Goal: Information Seeking & Learning: Learn about a topic

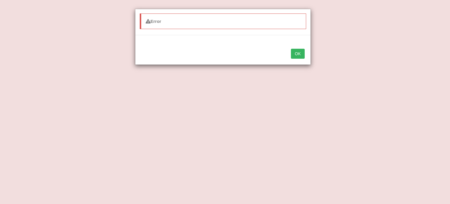
click at [298, 55] on button "OK" at bounding box center [297, 54] width 13 height 10
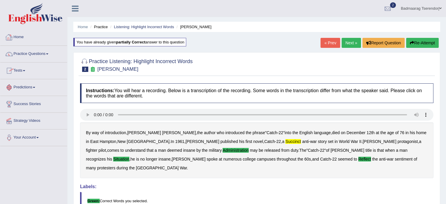
click at [21, 36] on link "Home" at bounding box center [33, 36] width 67 height 15
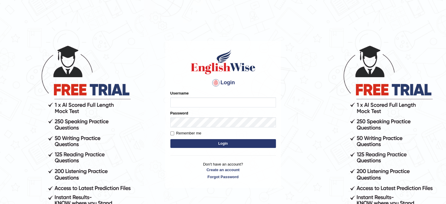
type input "Badmaarag"
click at [198, 141] on button "Login" at bounding box center [223, 143] width 106 height 9
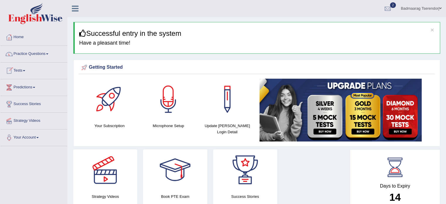
click at [25, 68] on link "Tests" at bounding box center [33, 69] width 67 height 15
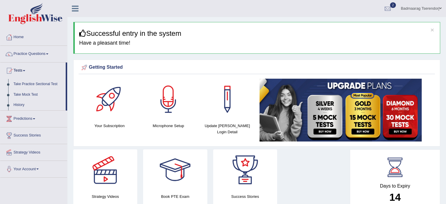
click at [23, 93] on link "Take Mock Test" at bounding box center [38, 94] width 55 height 11
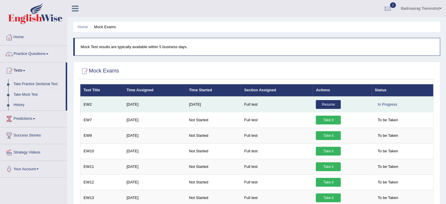
click at [325, 105] on link "Resume" at bounding box center [328, 104] width 25 height 9
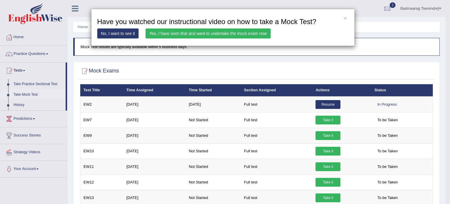
click at [249, 34] on link "Yes, I have seen that and want to undertake the mock exam now" at bounding box center [208, 33] width 125 height 10
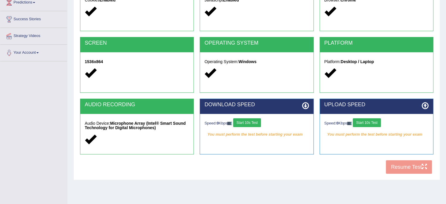
scroll to position [104, 0]
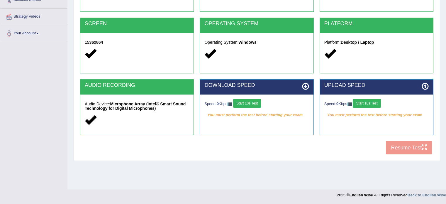
click at [256, 103] on button "Start 10s Test" at bounding box center [247, 103] width 28 height 9
click at [375, 103] on button "Start 10s Test" at bounding box center [367, 103] width 28 height 9
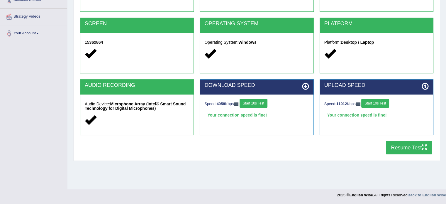
click at [397, 149] on button "Resume Test" at bounding box center [409, 147] width 46 height 13
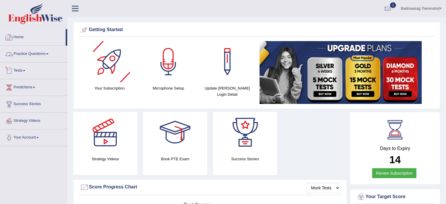
click at [37, 52] on link "Practice Questions" at bounding box center [33, 53] width 67 height 15
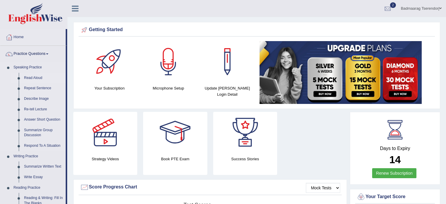
click at [33, 76] on link "Read Aloud" at bounding box center [43, 78] width 44 height 11
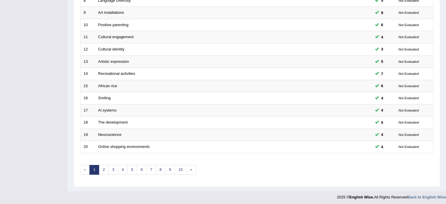
scroll to position [183, 0]
click at [101, 166] on link "2" at bounding box center [104, 169] width 10 height 10
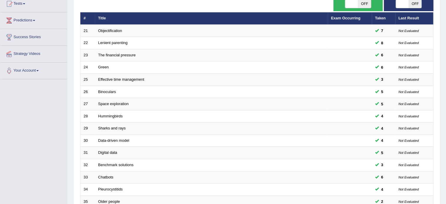
scroll to position [176, 0]
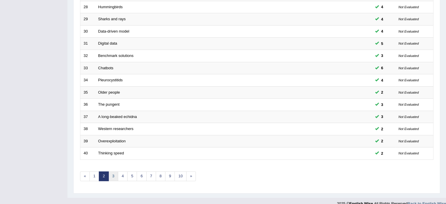
click at [111, 172] on link "3" at bounding box center [113, 176] width 10 height 10
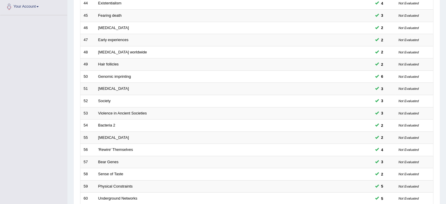
scroll to position [176, 0]
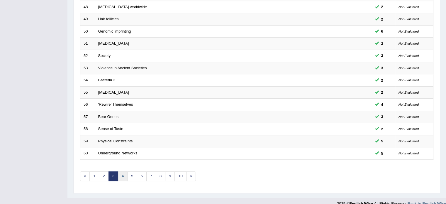
click at [121, 177] on link "4" at bounding box center [123, 176] width 10 height 10
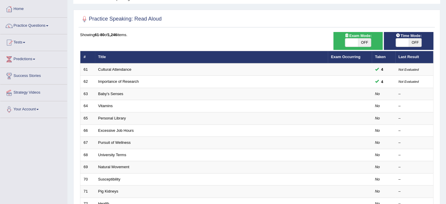
scroll to position [29, 0]
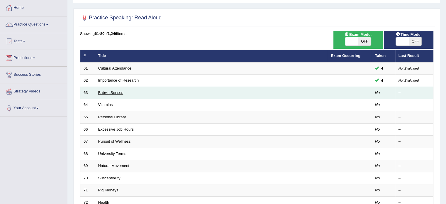
click at [108, 90] on link "Baby's Senses" at bounding box center [110, 92] width 25 height 4
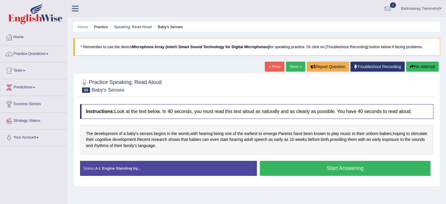
click at [291, 167] on button "Start Answering" at bounding box center [345, 168] width 171 height 15
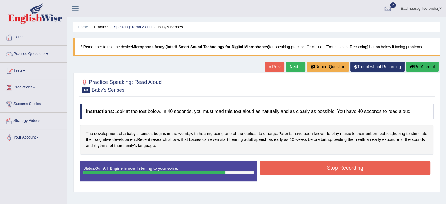
click at [300, 170] on button "Stop Recording" at bounding box center [345, 167] width 171 height 13
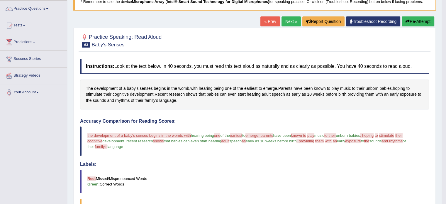
scroll to position [29, 0]
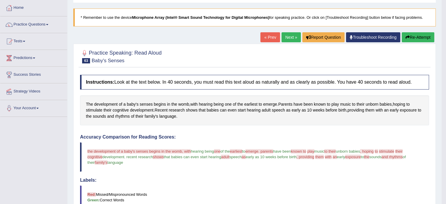
click at [426, 35] on button "Re-Attempt" at bounding box center [418, 37] width 33 height 10
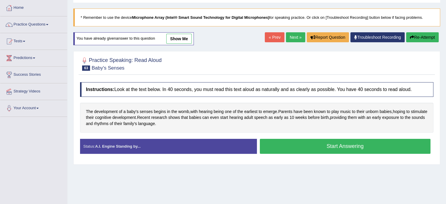
click at [405, 142] on button "Start Answering" at bounding box center [345, 146] width 171 height 15
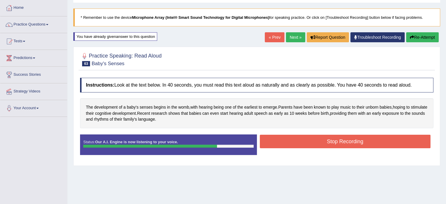
click at [302, 138] on button "Stop Recording" at bounding box center [345, 141] width 171 height 13
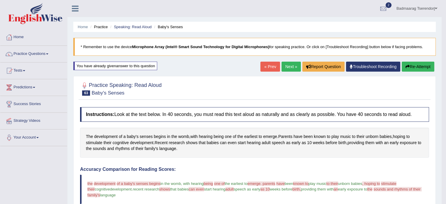
click at [417, 63] on button "Re-Attempt" at bounding box center [418, 67] width 33 height 10
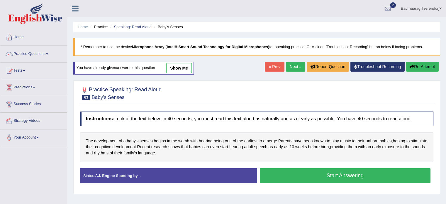
click at [392, 174] on button "Start Answering" at bounding box center [345, 175] width 171 height 15
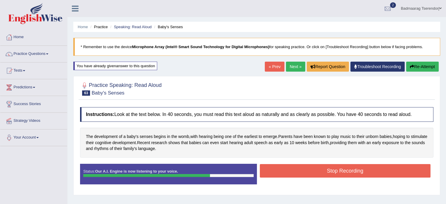
click at [320, 164] on button "Stop Recording" at bounding box center [345, 170] width 171 height 13
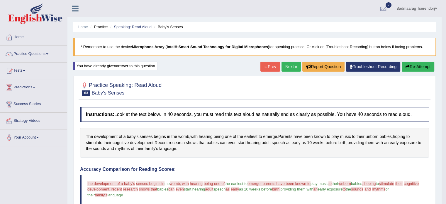
click at [416, 64] on button "Re-Attempt" at bounding box center [418, 67] width 33 height 10
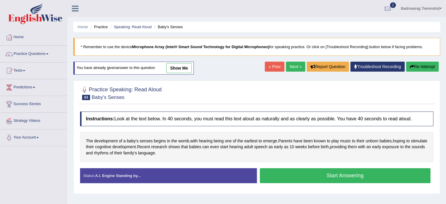
click at [314, 171] on button "Start Answering" at bounding box center [345, 175] width 171 height 15
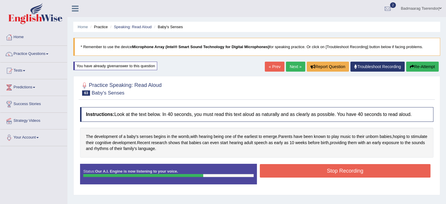
click at [314, 170] on button "Stop Recording" at bounding box center [345, 170] width 171 height 13
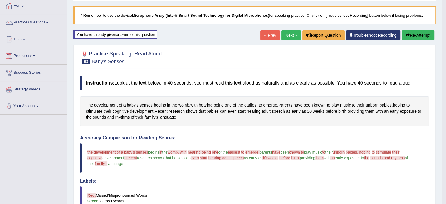
scroll to position [29, 0]
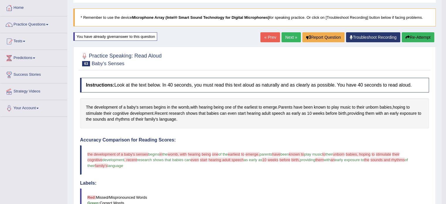
click at [292, 36] on link "Next »" at bounding box center [290, 37] width 19 height 10
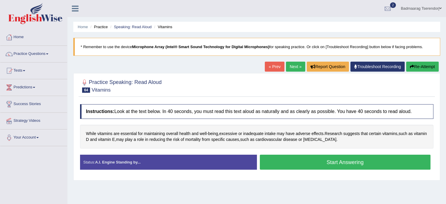
click at [312, 159] on button "Start Answering" at bounding box center [345, 161] width 171 height 15
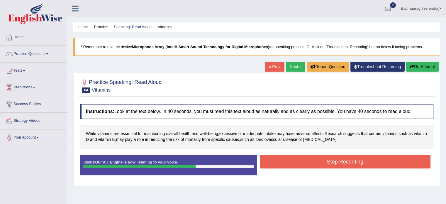
click at [313, 155] on button "Stop Recording" at bounding box center [345, 161] width 171 height 13
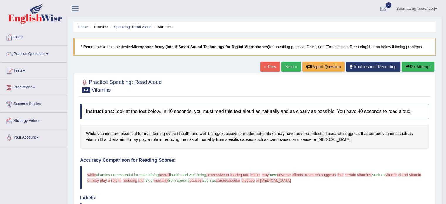
click at [420, 64] on button "Re-Attempt" at bounding box center [418, 67] width 33 height 10
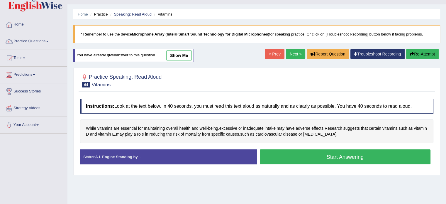
scroll to position [29, 0]
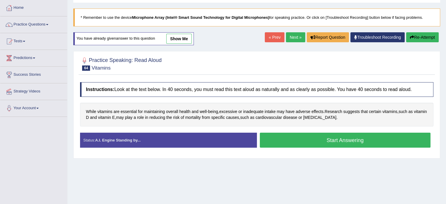
click at [318, 140] on button "Start Answering" at bounding box center [345, 140] width 171 height 15
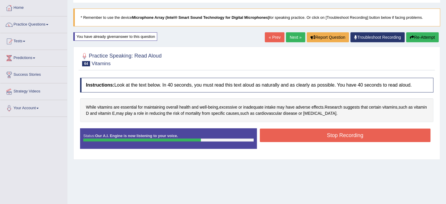
click at [315, 130] on button "Stop Recording" at bounding box center [345, 134] width 171 height 13
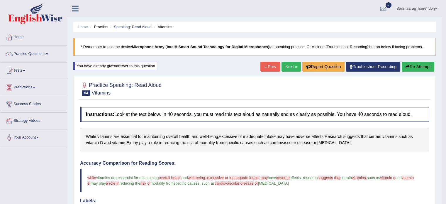
scroll to position [0, 0]
click at [418, 64] on button "Re-Attempt" at bounding box center [418, 67] width 33 height 10
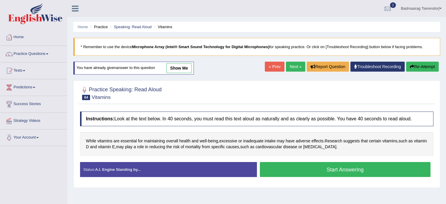
click at [317, 167] on button "Start Answering" at bounding box center [345, 169] width 171 height 15
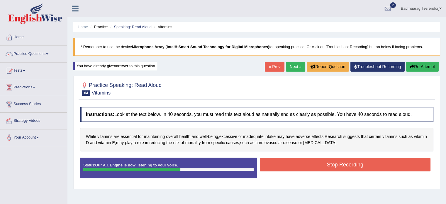
click at [317, 162] on button "Stop Recording" at bounding box center [345, 164] width 171 height 13
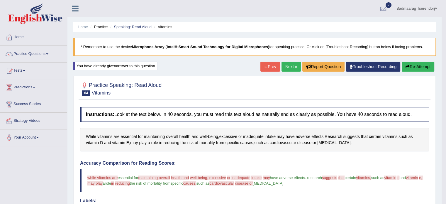
click at [291, 66] on link "Next »" at bounding box center [290, 67] width 19 height 10
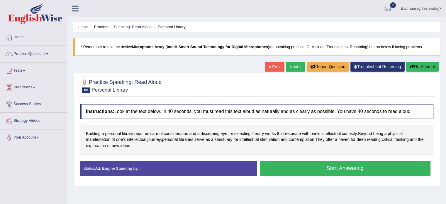
click at [300, 163] on button "Start Answering" at bounding box center [345, 168] width 171 height 15
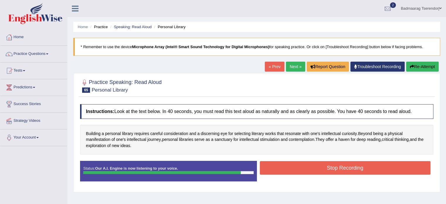
click at [308, 167] on button "Stop Recording" at bounding box center [345, 167] width 171 height 13
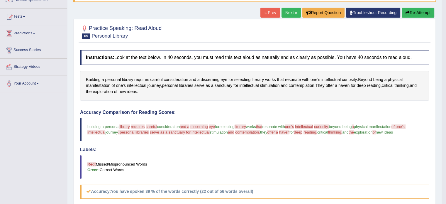
scroll to position [29, 0]
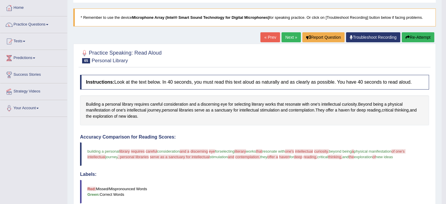
click at [417, 37] on button "Re-Attempt" at bounding box center [418, 37] width 33 height 10
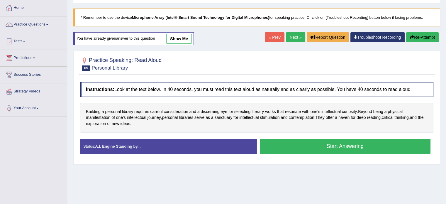
click at [317, 145] on button "Start Answering" at bounding box center [345, 146] width 171 height 15
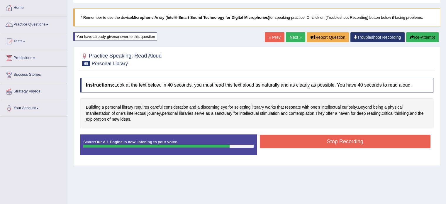
click at [315, 142] on button "Stop Recording" at bounding box center [345, 141] width 171 height 13
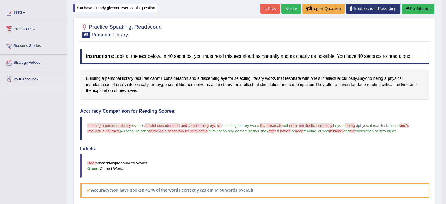
scroll to position [29, 0]
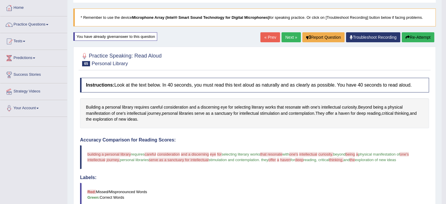
click at [423, 35] on button "Re-Attempt" at bounding box center [418, 37] width 33 height 10
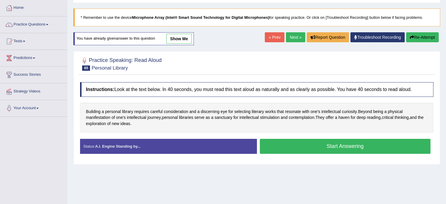
click at [291, 145] on button "Start Answering" at bounding box center [345, 146] width 171 height 15
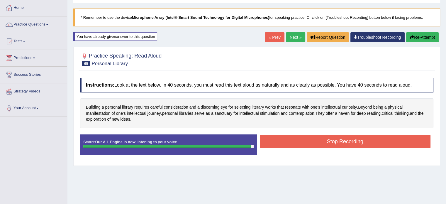
click at [302, 143] on button "Stop Recording" at bounding box center [345, 141] width 171 height 13
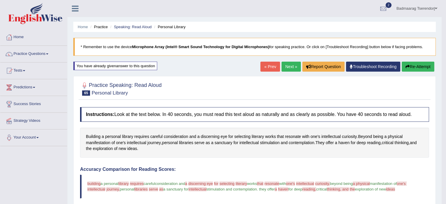
click at [420, 64] on button "Re-Attempt" at bounding box center [418, 67] width 33 height 10
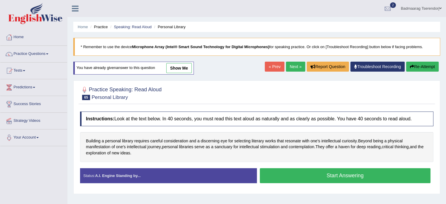
click at [315, 172] on button "Start Answering" at bounding box center [345, 175] width 171 height 15
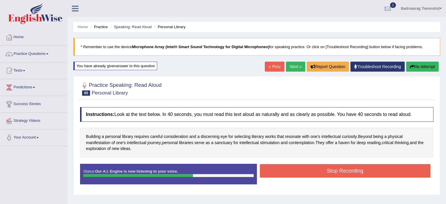
click at [316, 167] on button "Stop Recording" at bounding box center [345, 170] width 171 height 13
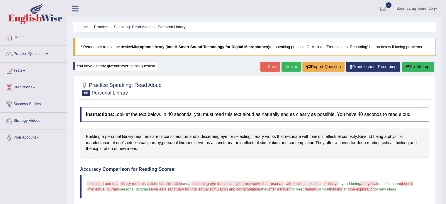
click at [415, 68] on button "Re-Attempt" at bounding box center [418, 67] width 33 height 10
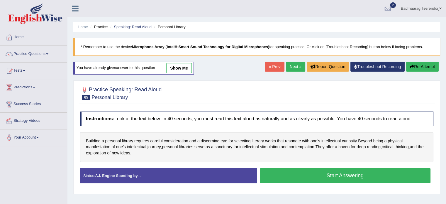
click at [301, 173] on button "Start Answering" at bounding box center [345, 175] width 171 height 15
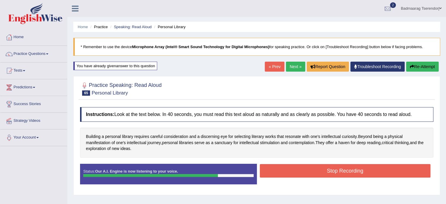
click at [310, 165] on button "Stop Recording" at bounding box center [345, 170] width 171 height 13
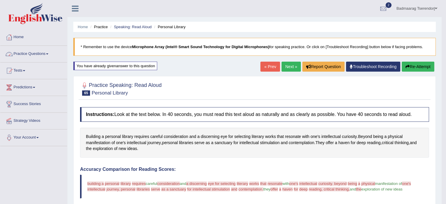
click at [45, 53] on link "Practice Questions" at bounding box center [33, 53] width 67 height 15
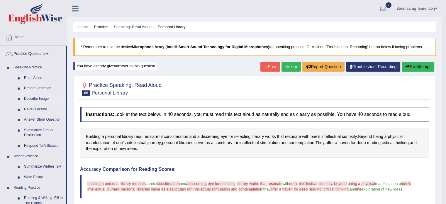
click at [39, 97] on link "Describe Image" at bounding box center [43, 99] width 44 height 11
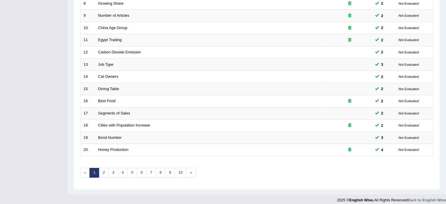
scroll to position [183, 0]
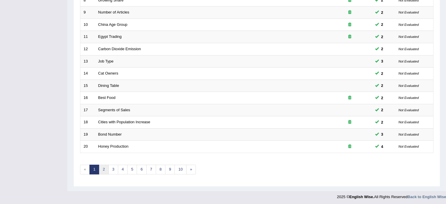
click at [105, 167] on link "2" at bounding box center [104, 169] width 10 height 10
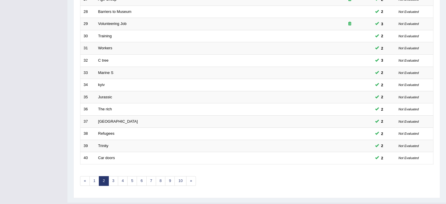
scroll to position [176, 0]
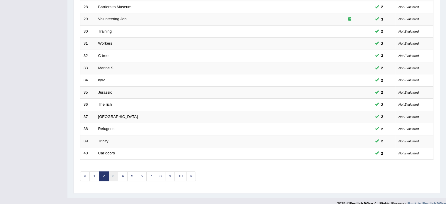
click at [114, 176] on link "3" at bounding box center [113, 176] width 10 height 10
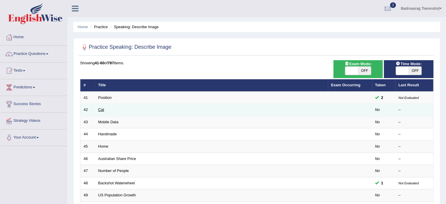
click at [101, 111] on link "Cat" at bounding box center [101, 109] width 6 height 4
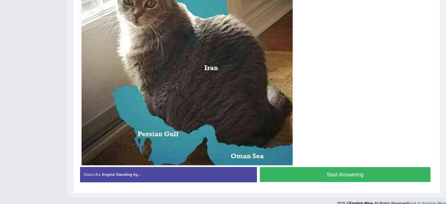
scroll to position [184, 0]
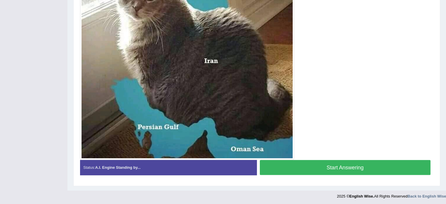
click at [314, 168] on button "Start Answering" at bounding box center [345, 167] width 171 height 15
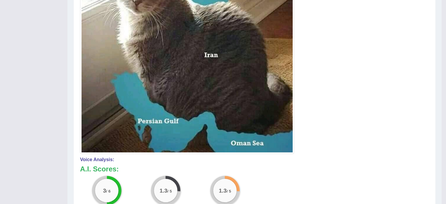
scroll to position [43, 0]
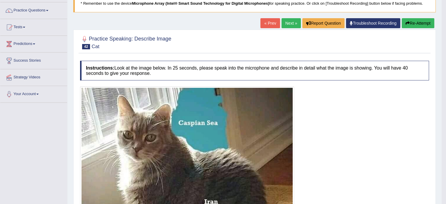
click at [424, 21] on button "Re-Attempt" at bounding box center [418, 23] width 33 height 10
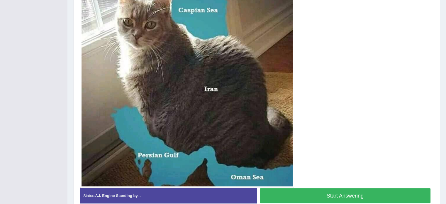
scroll to position [165, 0]
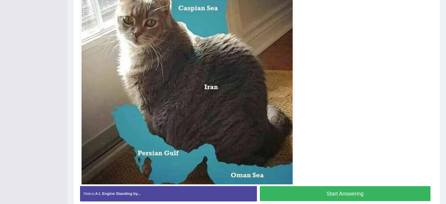
click at [383, 191] on button "Start Answering" at bounding box center [345, 193] width 171 height 15
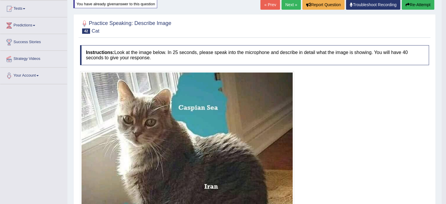
scroll to position [44, 0]
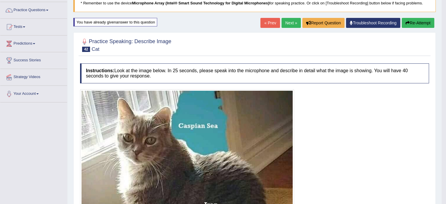
click at [417, 21] on button "Re-Attempt" at bounding box center [418, 23] width 33 height 10
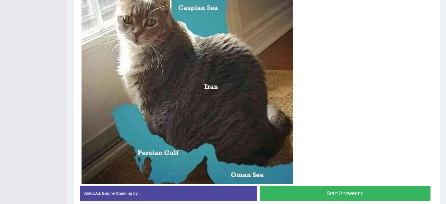
click at [376, 190] on button "Start Answering" at bounding box center [345, 193] width 171 height 15
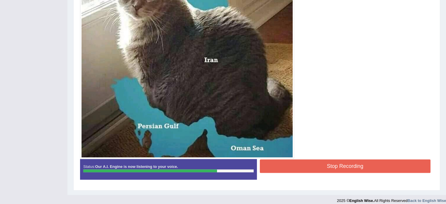
scroll to position [193, 0]
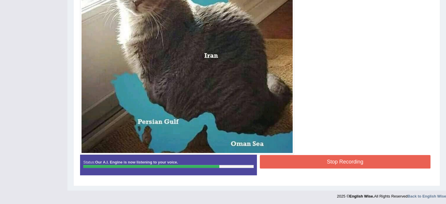
click at [387, 158] on button "Stop Recording" at bounding box center [345, 161] width 171 height 13
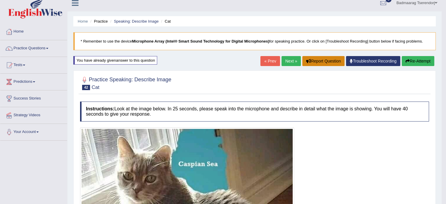
scroll to position [0, 0]
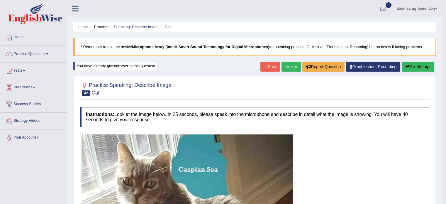
click at [291, 66] on link "Next »" at bounding box center [290, 67] width 19 height 10
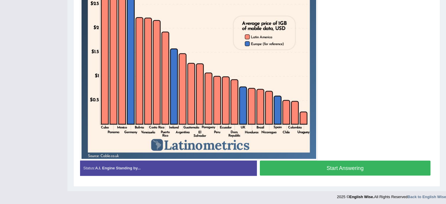
scroll to position [208, 0]
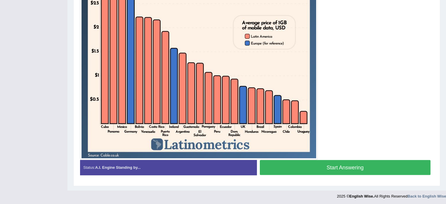
click at [287, 167] on button "Start Answering" at bounding box center [345, 167] width 171 height 15
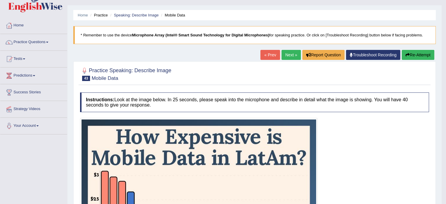
scroll to position [2, 0]
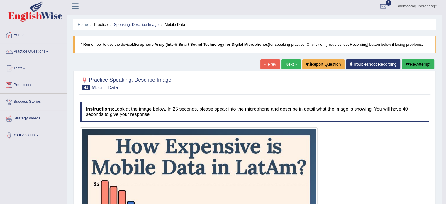
click at [415, 61] on button "Re-Attempt" at bounding box center [418, 64] width 33 height 10
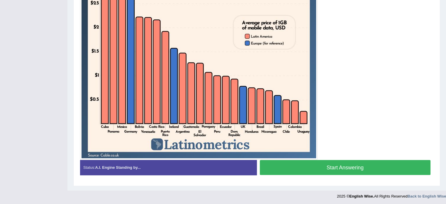
click at [375, 164] on button "Start Answering" at bounding box center [345, 167] width 171 height 15
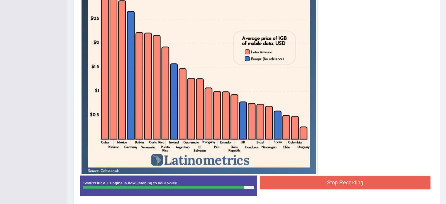
scroll to position [211, 0]
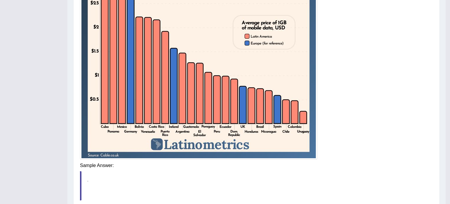
click at [313, 166] on div "Instructions: Look at the image below. In 25 seconds, please speak into the mic…" at bounding box center [257, 63] width 356 height 341
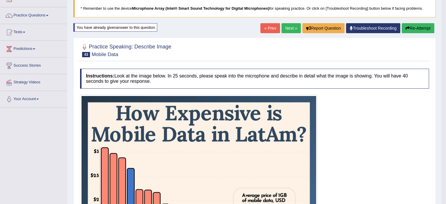
scroll to position [35, 0]
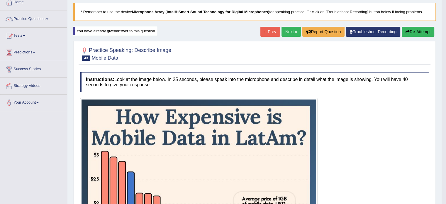
click at [288, 28] on link "Next »" at bounding box center [290, 32] width 19 height 10
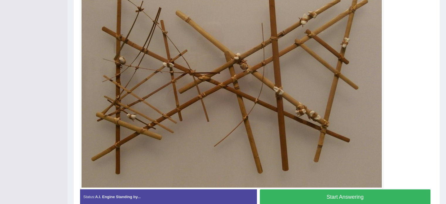
scroll to position [183, 0]
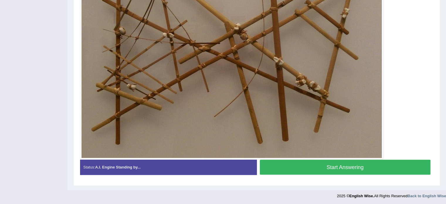
click at [376, 163] on button "Start Answering" at bounding box center [345, 166] width 171 height 15
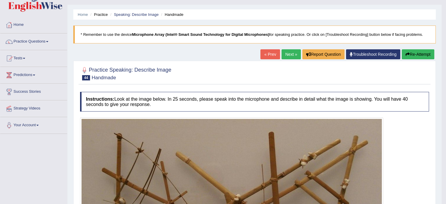
scroll to position [0, 0]
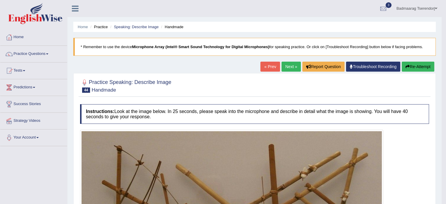
click at [416, 67] on button "Re-Attempt" at bounding box center [418, 67] width 33 height 10
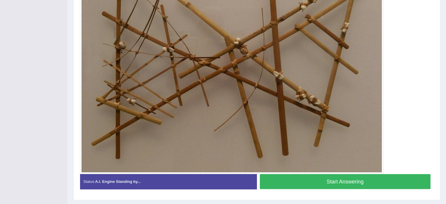
click at [356, 178] on button "Start Answering" at bounding box center [345, 181] width 171 height 15
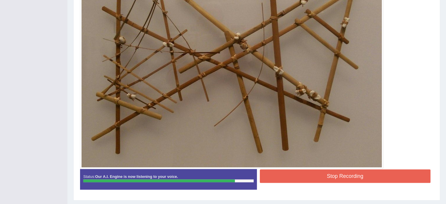
scroll to position [191, 0]
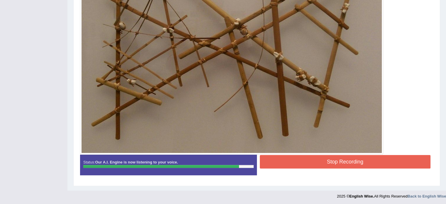
click at [305, 161] on button "Stop Recording" at bounding box center [345, 161] width 171 height 13
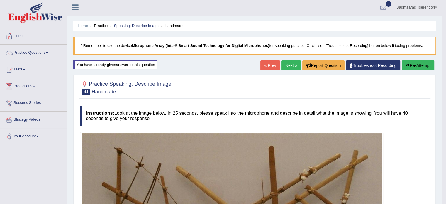
scroll to position [0, 0]
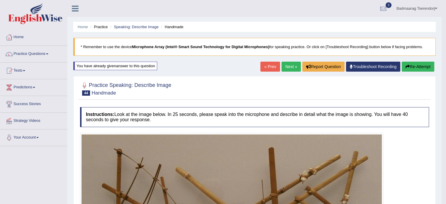
click at [287, 65] on link "Next »" at bounding box center [290, 67] width 19 height 10
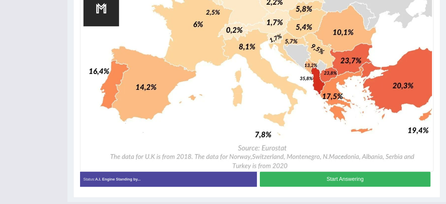
scroll to position [410, 0]
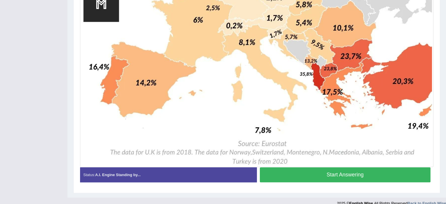
click at [368, 171] on button "Start Answering" at bounding box center [345, 174] width 171 height 15
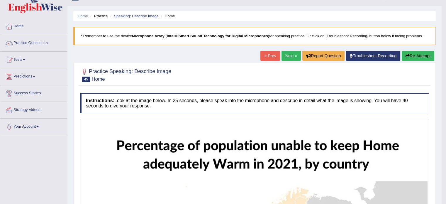
scroll to position [0, 0]
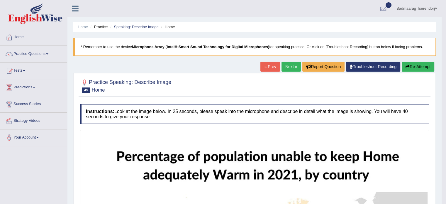
click at [424, 65] on button "Re-Attempt" at bounding box center [418, 67] width 33 height 10
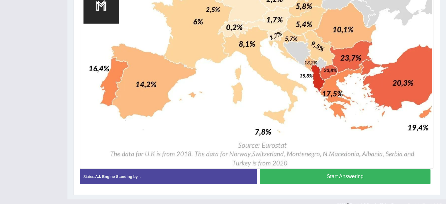
scroll to position [425, 0]
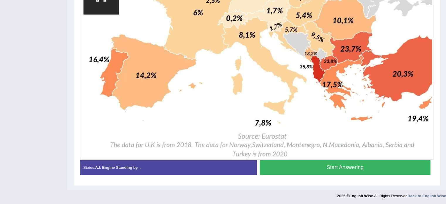
click at [380, 165] on button "Start Answering" at bounding box center [345, 167] width 171 height 15
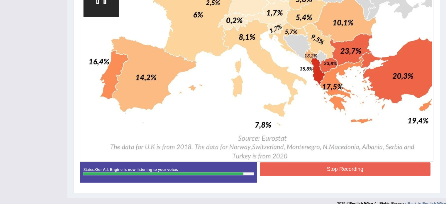
scroll to position [421, 0]
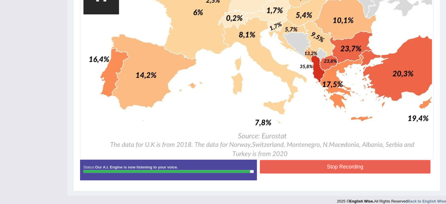
click at [313, 166] on button "Stop Recording" at bounding box center [345, 166] width 171 height 13
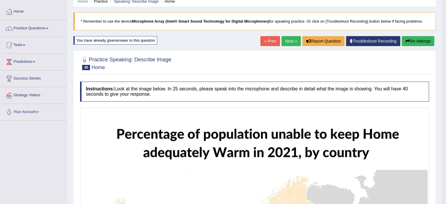
scroll to position [0, 0]
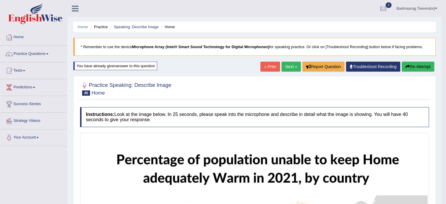
click at [415, 67] on button "Re-Attempt" at bounding box center [418, 67] width 33 height 10
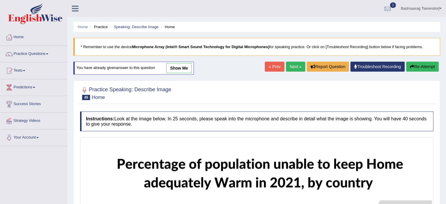
click at [431, 67] on button "Re-Attempt" at bounding box center [422, 67] width 33 height 10
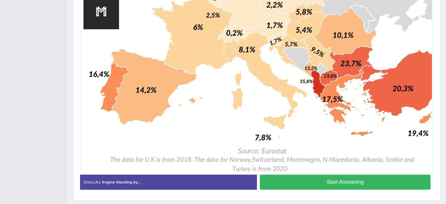
click at [355, 179] on button "Start Answering" at bounding box center [345, 181] width 171 height 15
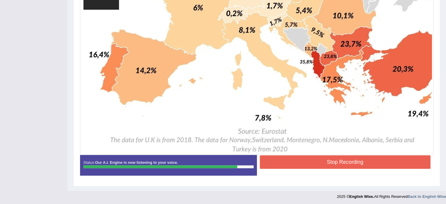
scroll to position [427, 0]
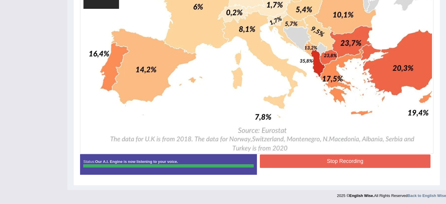
click at [315, 162] on button "Stop Recording" at bounding box center [345, 160] width 171 height 13
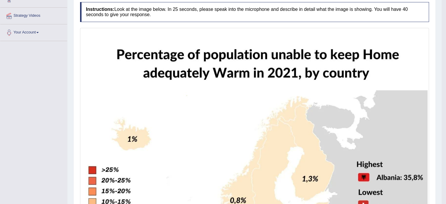
scroll to position [16, 0]
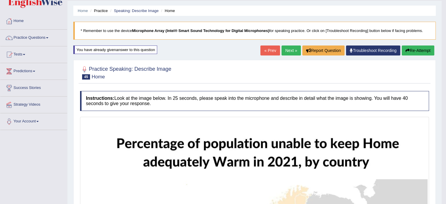
click at [419, 49] on button "Re-Attempt" at bounding box center [418, 50] width 33 height 10
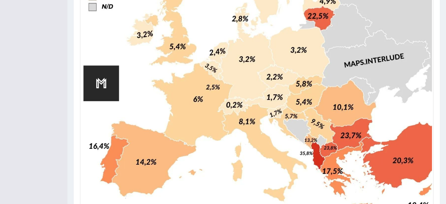
scroll to position [425, 0]
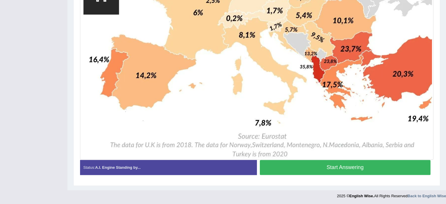
click at [318, 165] on button "Start Answering" at bounding box center [345, 167] width 171 height 15
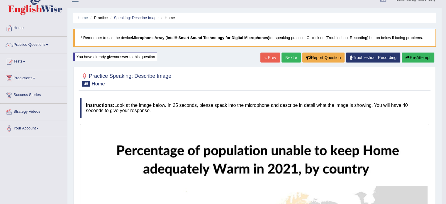
scroll to position [0, 0]
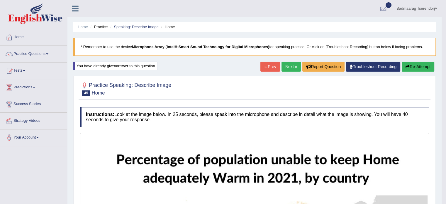
click at [291, 64] on link "Next »" at bounding box center [290, 67] width 19 height 10
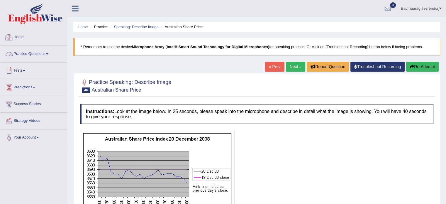
click at [41, 52] on link "Practice Questions" at bounding box center [33, 53] width 67 height 15
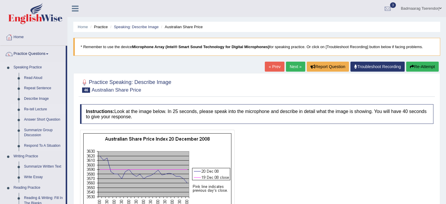
click at [30, 108] on link "Re-tell Lecture" at bounding box center [43, 109] width 44 height 11
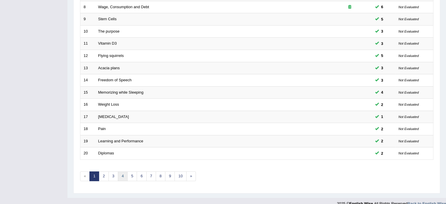
scroll to position [183, 0]
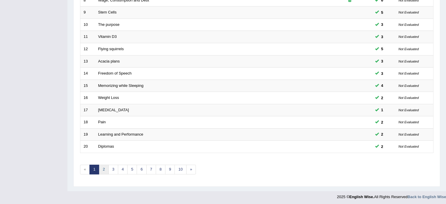
click at [103, 166] on link "2" at bounding box center [104, 169] width 10 height 10
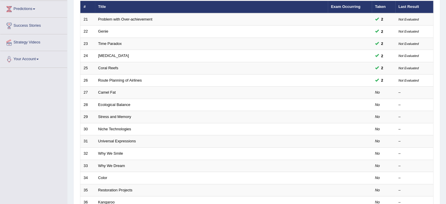
scroll to position [88, 0]
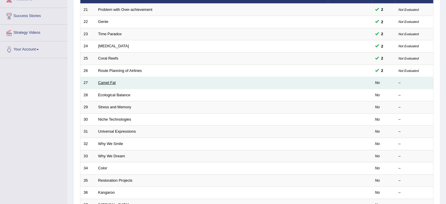
click at [108, 81] on link "Camel Fat" at bounding box center [107, 82] width 18 height 4
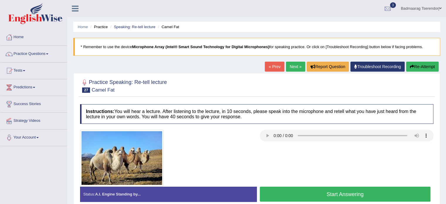
click at [306, 196] on button "Start Answering" at bounding box center [345, 193] width 171 height 15
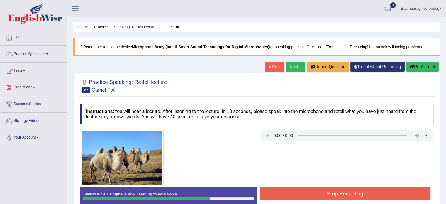
click at [302, 192] on button "Stop Recording" at bounding box center [345, 193] width 171 height 13
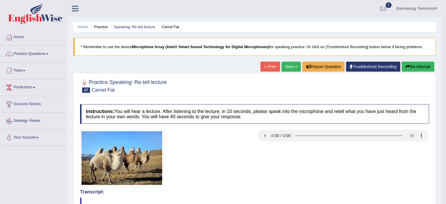
click at [411, 66] on button "Re-Attempt" at bounding box center [418, 67] width 33 height 10
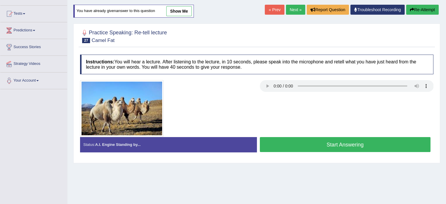
scroll to position [88, 0]
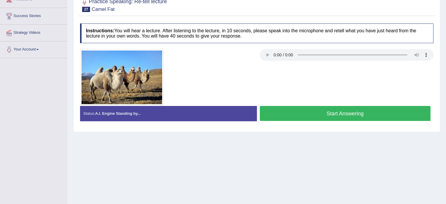
click at [310, 115] on button "Start Answering" at bounding box center [345, 113] width 171 height 15
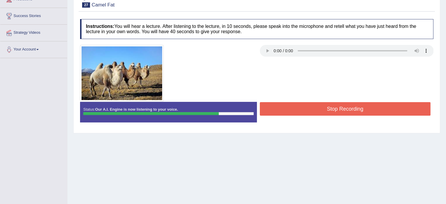
click at [311, 105] on button "Stop Recording" at bounding box center [345, 108] width 171 height 13
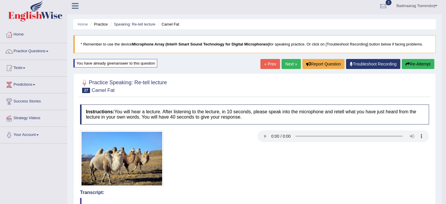
scroll to position [0, 0]
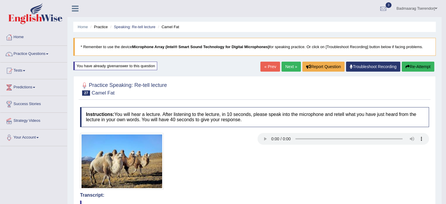
click at [288, 67] on link "Next »" at bounding box center [290, 67] width 19 height 10
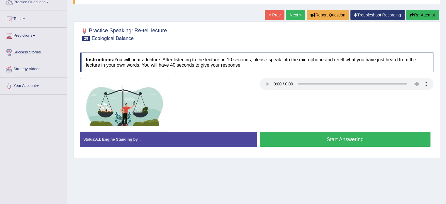
scroll to position [59, 0]
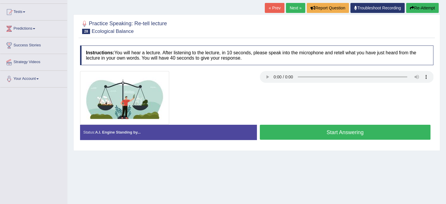
click at [290, 126] on button "Start Answering" at bounding box center [345, 132] width 171 height 15
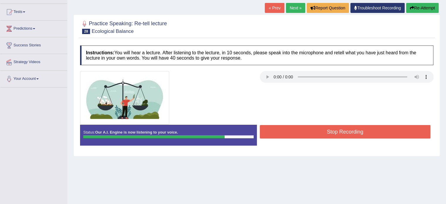
click at [304, 131] on button "Stop Recording" at bounding box center [345, 131] width 171 height 13
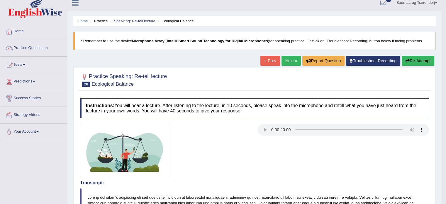
scroll to position [0, 0]
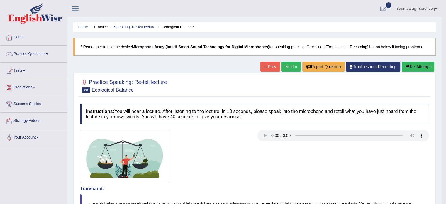
click at [424, 66] on button "Re-Attempt" at bounding box center [418, 67] width 33 height 10
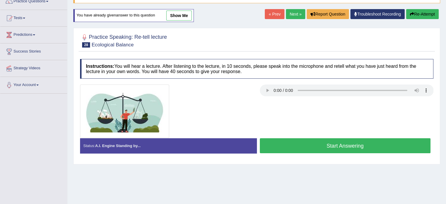
scroll to position [59, 0]
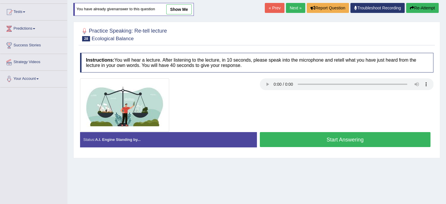
click at [306, 135] on button "Start Answering" at bounding box center [345, 139] width 171 height 15
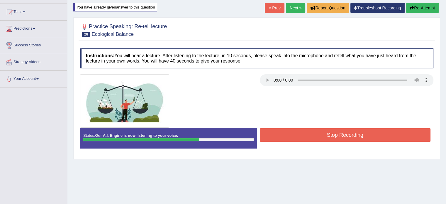
click at [298, 133] on button "Stop Recording" at bounding box center [345, 134] width 171 height 13
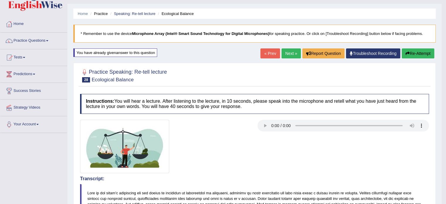
scroll to position [0, 0]
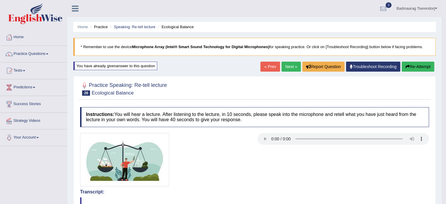
click at [288, 68] on link "Next »" at bounding box center [290, 67] width 19 height 10
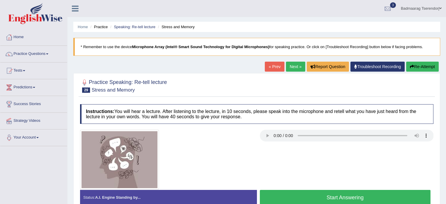
click at [293, 195] on button "Start Answering" at bounding box center [345, 197] width 171 height 15
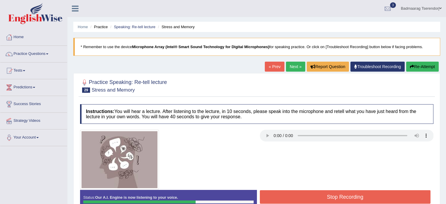
click at [305, 196] on button "Stop Recording" at bounding box center [345, 196] width 171 height 13
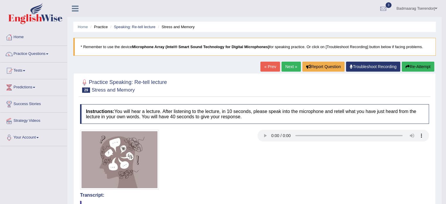
click at [425, 65] on button "Re-Attempt" at bounding box center [418, 67] width 33 height 10
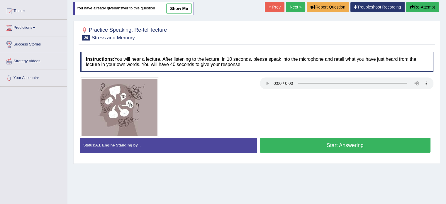
scroll to position [59, 0]
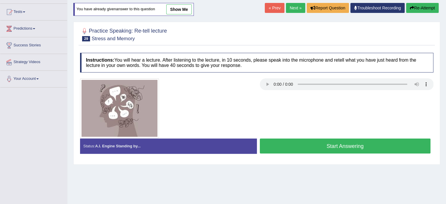
click at [306, 146] on button "Start Answering" at bounding box center [345, 145] width 171 height 15
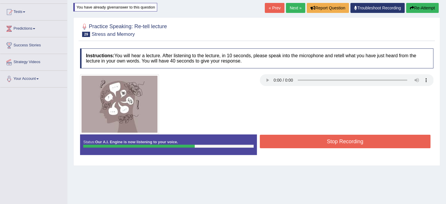
click at [313, 140] on button "Stop Recording" at bounding box center [345, 141] width 171 height 13
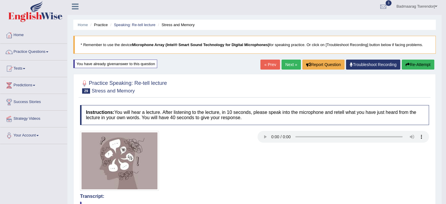
scroll to position [0, 0]
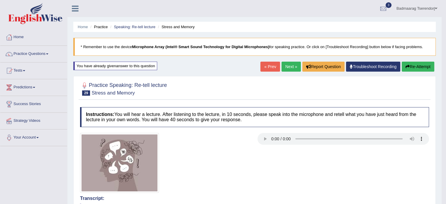
click at [291, 67] on link "Next »" at bounding box center [290, 67] width 19 height 10
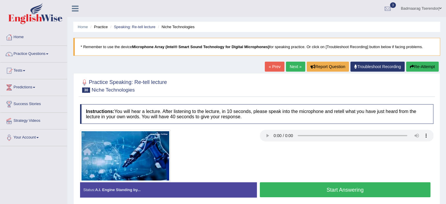
click at [303, 190] on button "Start Answering" at bounding box center [345, 189] width 171 height 15
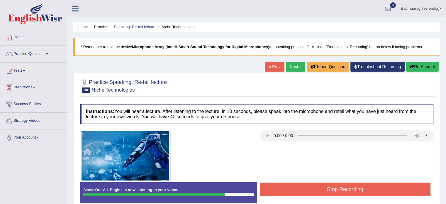
click at [303, 190] on button "Stop Recording" at bounding box center [345, 188] width 171 height 13
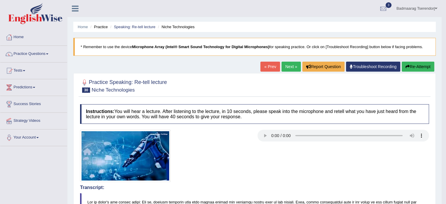
click at [423, 64] on button "Re-Attempt" at bounding box center [418, 67] width 33 height 10
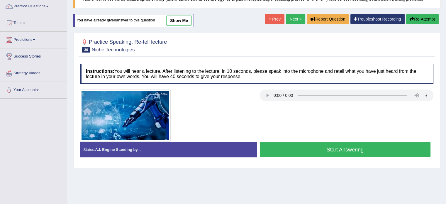
scroll to position [59, 0]
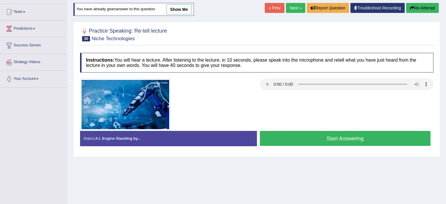
click at [379, 139] on button "Start Answering" at bounding box center [345, 138] width 171 height 15
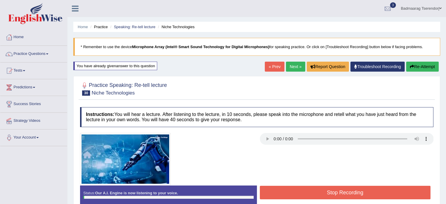
scroll to position [0, 0]
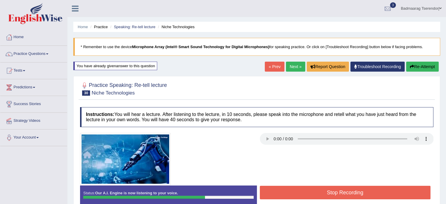
click at [306, 190] on button "Stop Recording" at bounding box center [345, 192] width 171 height 13
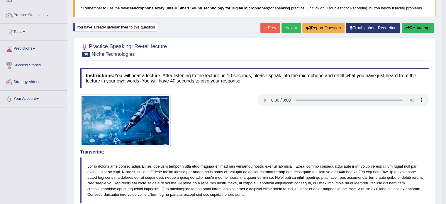
scroll to position [29, 0]
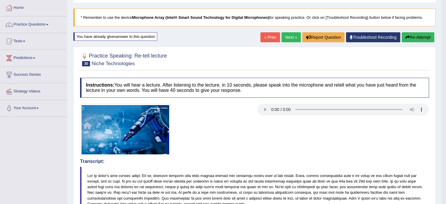
click at [421, 35] on button "Re-Attempt" at bounding box center [418, 37] width 33 height 10
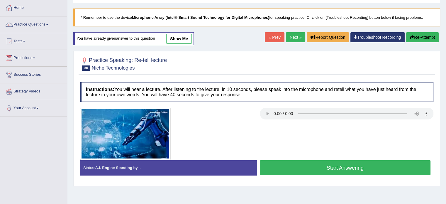
click at [308, 167] on button "Start Answering" at bounding box center [345, 167] width 171 height 15
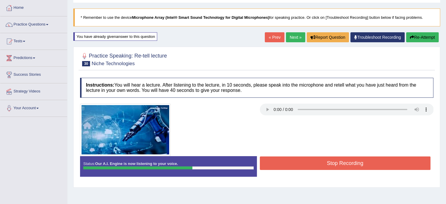
click at [310, 163] on button "Stop Recording" at bounding box center [345, 162] width 171 height 13
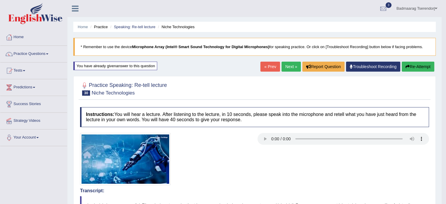
click at [291, 66] on link "Next »" at bounding box center [290, 67] width 19 height 10
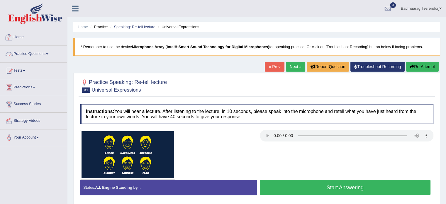
click at [46, 52] on link "Practice Questions" at bounding box center [33, 53] width 67 height 15
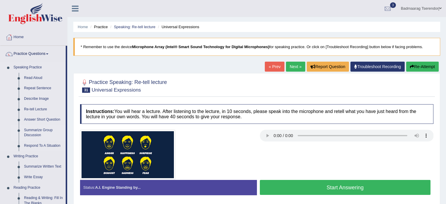
click at [35, 133] on link "Summarize Group Discussion" at bounding box center [43, 133] width 44 height 16
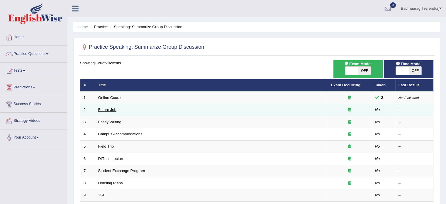
click at [104, 109] on link "Future Job" at bounding box center [107, 109] width 18 height 4
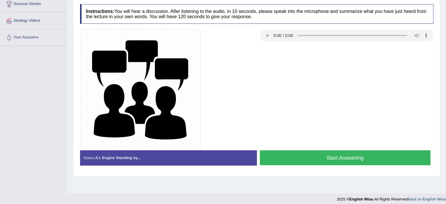
scroll to position [104, 0]
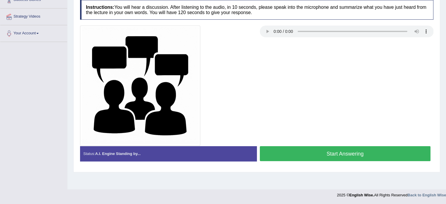
click at [291, 150] on button "Start Answering" at bounding box center [345, 153] width 171 height 15
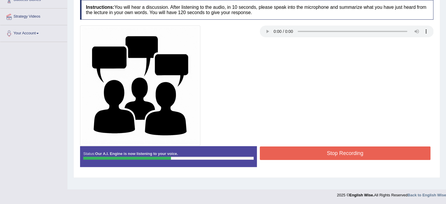
click at [304, 154] on button "Stop Recording" at bounding box center [345, 152] width 171 height 13
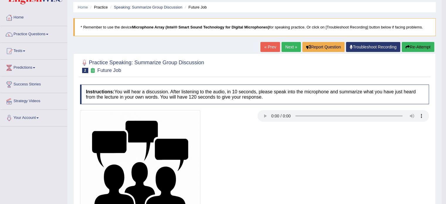
scroll to position [16, 0]
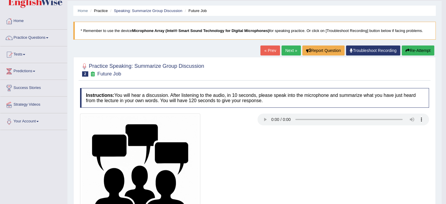
click at [415, 50] on button "Re-Attempt" at bounding box center [418, 50] width 33 height 10
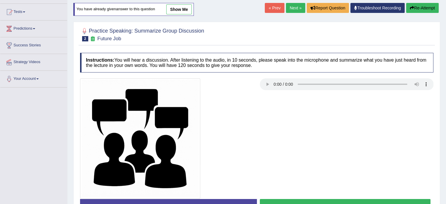
scroll to position [75, 0]
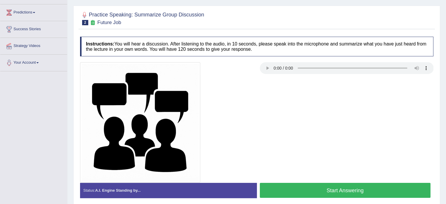
click at [382, 190] on button "Start Answering" at bounding box center [345, 190] width 171 height 15
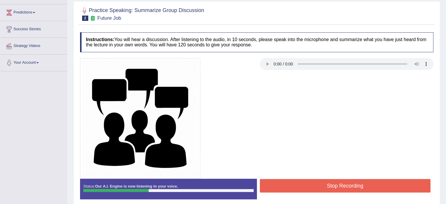
click at [317, 183] on button "Stop Recording" at bounding box center [345, 185] width 171 height 13
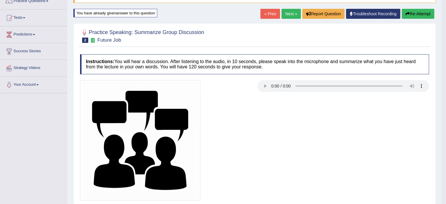
scroll to position [59, 0]
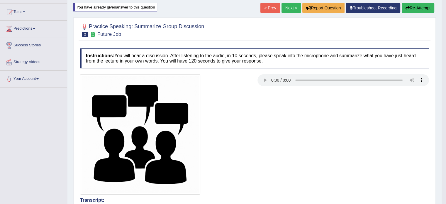
click at [289, 5] on link "Next »" at bounding box center [290, 8] width 19 height 10
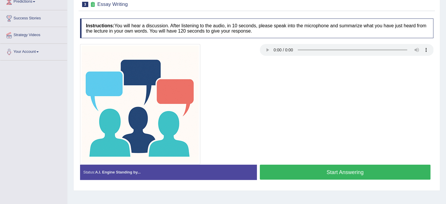
scroll to position [88, 0]
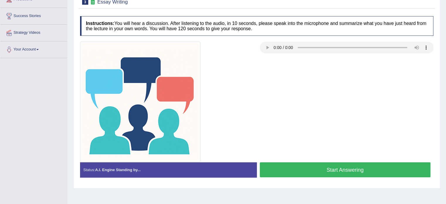
click at [295, 167] on button "Start Answering" at bounding box center [345, 169] width 171 height 15
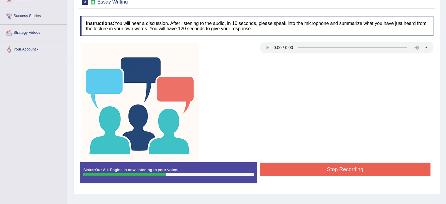
click at [310, 171] on button "Stop Recording" at bounding box center [345, 168] width 171 height 13
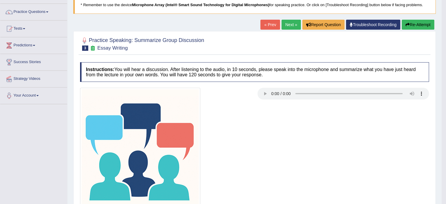
scroll to position [29, 0]
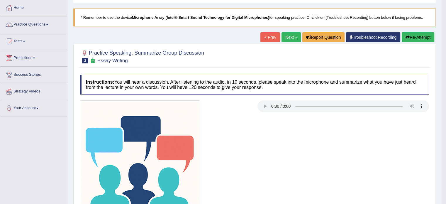
click at [415, 37] on button "Re-Attempt" at bounding box center [418, 37] width 33 height 10
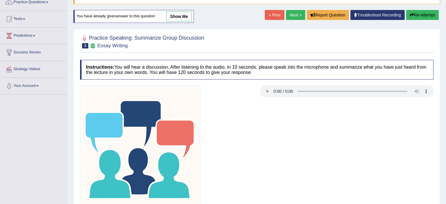
scroll to position [104, 0]
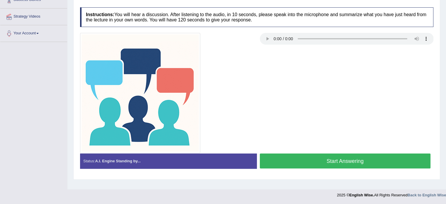
click at [300, 158] on button "Start Answering" at bounding box center [345, 160] width 171 height 15
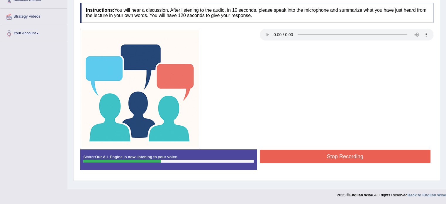
click at [294, 156] on button "Stop Recording" at bounding box center [345, 156] width 171 height 13
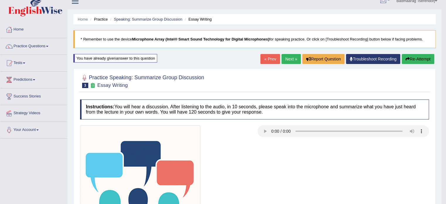
scroll to position [0, 0]
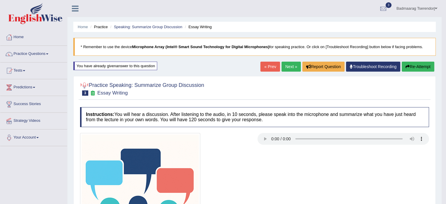
click at [288, 64] on link "Next »" at bounding box center [290, 67] width 19 height 10
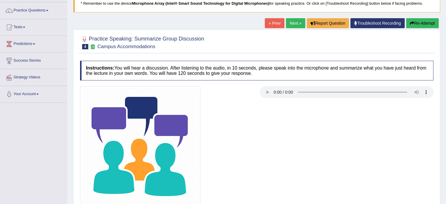
scroll to position [59, 0]
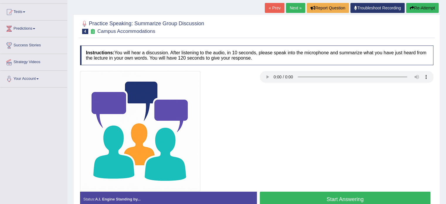
click at [310, 195] on button "Start Answering" at bounding box center [345, 198] width 171 height 15
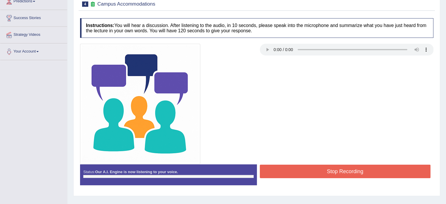
scroll to position [88, 0]
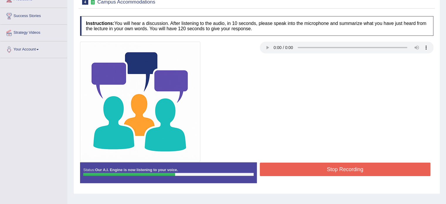
click at [319, 171] on button "Stop Recording" at bounding box center [345, 168] width 171 height 13
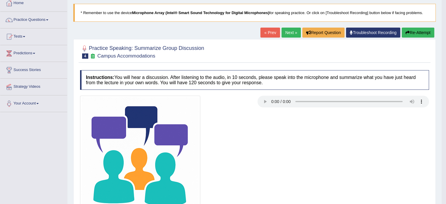
scroll to position [29, 0]
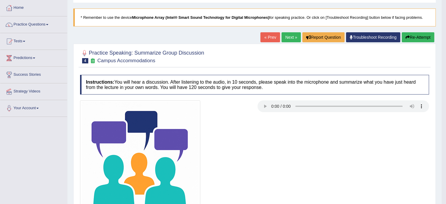
click at [426, 35] on button "Re-Attempt" at bounding box center [418, 37] width 33 height 10
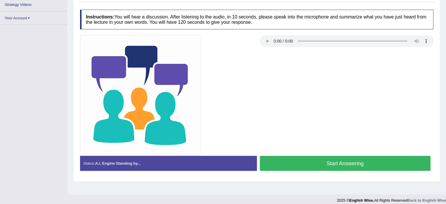
scroll to position [104, 0]
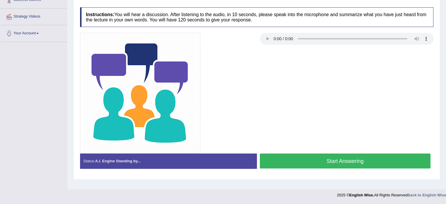
click at [314, 161] on button "Start Answering" at bounding box center [345, 160] width 171 height 15
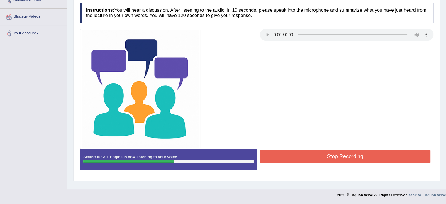
click at [305, 155] on button "Stop Recording" at bounding box center [345, 156] width 171 height 13
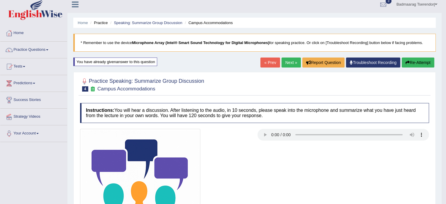
scroll to position [0, 0]
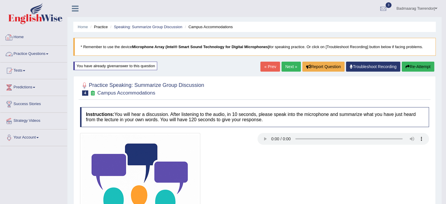
click at [43, 52] on link "Practice Questions" at bounding box center [33, 53] width 67 height 15
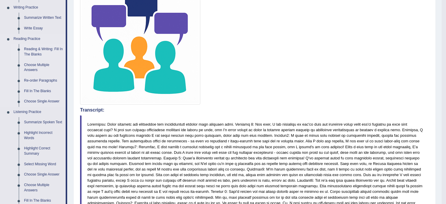
scroll to position [205, 0]
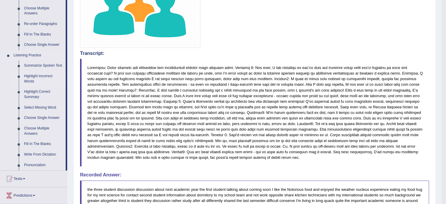
click at [36, 75] on link "Highlight Incorrect Words" at bounding box center [43, 79] width 44 height 16
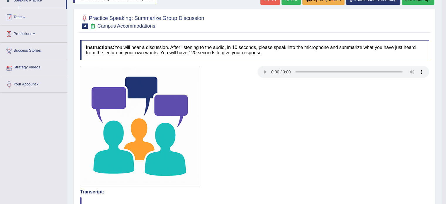
scroll to position [77, 0]
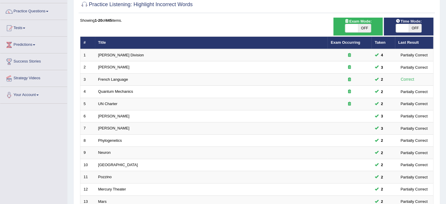
scroll to position [36, 0]
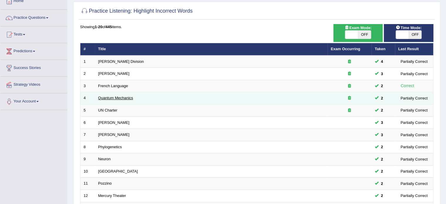
click link "Quantum Mechanics"
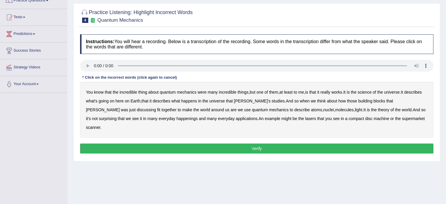
scroll to position [59, 0]
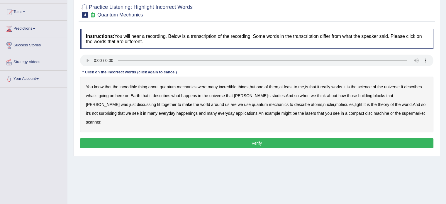
click at [363, 85] on b "science" at bounding box center [365, 86] width 14 height 5
click at [176, 113] on b "happenings" at bounding box center [186, 113] width 21 height 5
click at [373, 112] on b "machine" at bounding box center [381, 113] width 16 height 5
click at [337, 138] on button "Verify" at bounding box center [256, 143] width 353 height 10
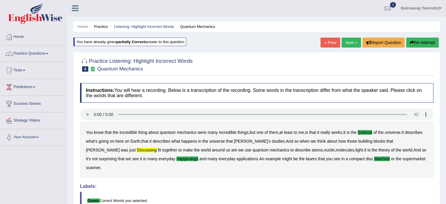
scroll to position [0, 0]
click at [350, 40] on link "Next »" at bounding box center [351, 43] width 19 height 10
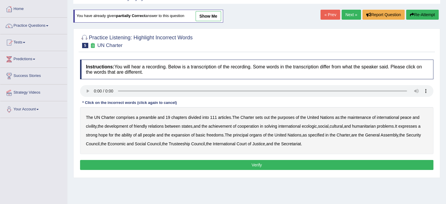
scroll to position [29, 0]
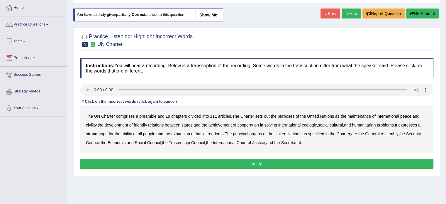
click at [90, 124] on b "civility" at bounding box center [91, 125] width 11 height 5
click at [315, 124] on b "ecologic" at bounding box center [309, 125] width 15 height 5
click at [128, 132] on b "ability" at bounding box center [126, 133] width 11 height 5
click at [318, 159] on button "Verify" at bounding box center [256, 164] width 353 height 10
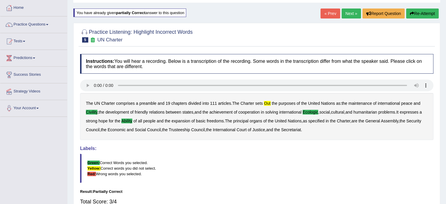
click at [347, 10] on link "Next »" at bounding box center [351, 14] width 19 height 10
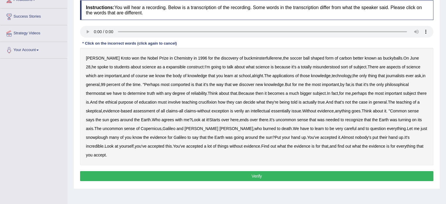
scroll to position [88, 0]
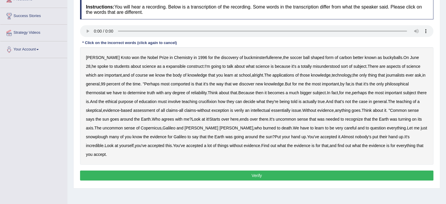
click at [166, 64] on b "expansible" at bounding box center [176, 66] width 20 height 5
click at [183, 83] on b "comported" at bounding box center [180, 83] width 19 height 5
click at [93, 92] on b "thermostat" at bounding box center [95, 92] width 19 height 5
click at [217, 99] on b "crucifixion" at bounding box center [207, 101] width 18 height 5
click at [270, 109] on b "intellectual" at bounding box center [260, 110] width 19 height 5
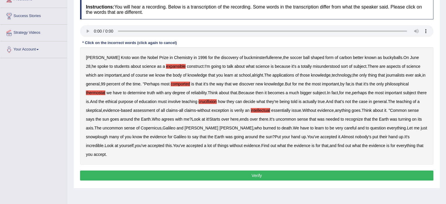
click at [95, 136] on b "snowplough" at bounding box center [97, 136] width 22 height 5
click at [214, 174] on button "Verify" at bounding box center [256, 175] width 353 height 10
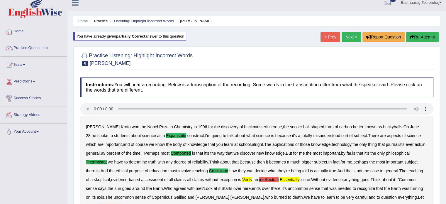
scroll to position [0, 0]
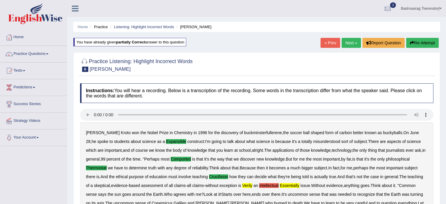
click at [351, 43] on link "Next »" at bounding box center [351, 43] width 19 height 10
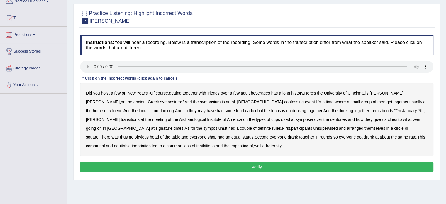
scroll to position [45, 0]
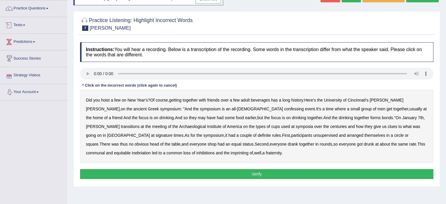
click at [26, 23] on link "Tests" at bounding box center [33, 24] width 67 height 15
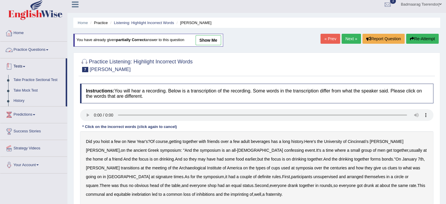
scroll to position [0, 0]
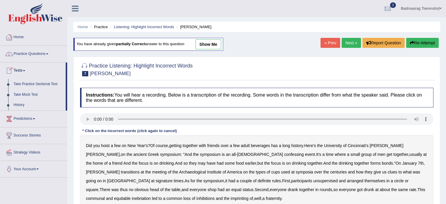
click at [19, 35] on link "Home" at bounding box center [33, 36] width 67 height 15
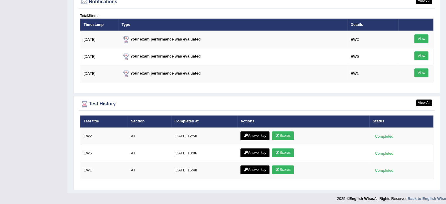
scroll to position [724, 0]
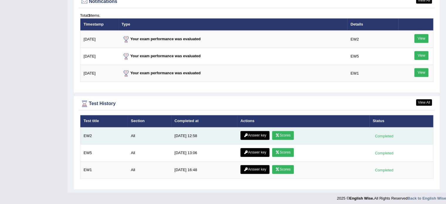
click at [282, 132] on link "Scores" at bounding box center [283, 135] width 22 height 9
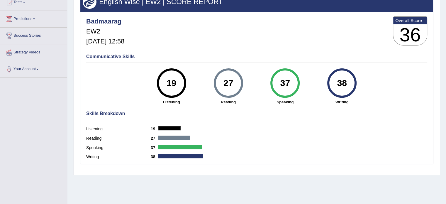
scroll to position [75, 0]
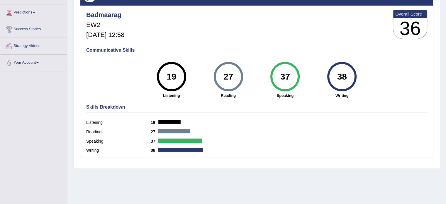
click at [388, 74] on div "Communicative Skills 19 Listening 27 [GEOGRAPHIC_DATA] 37 Speaking 38 Writing" at bounding box center [257, 72] width 344 height 55
